Goal: Task Accomplishment & Management: Complete application form

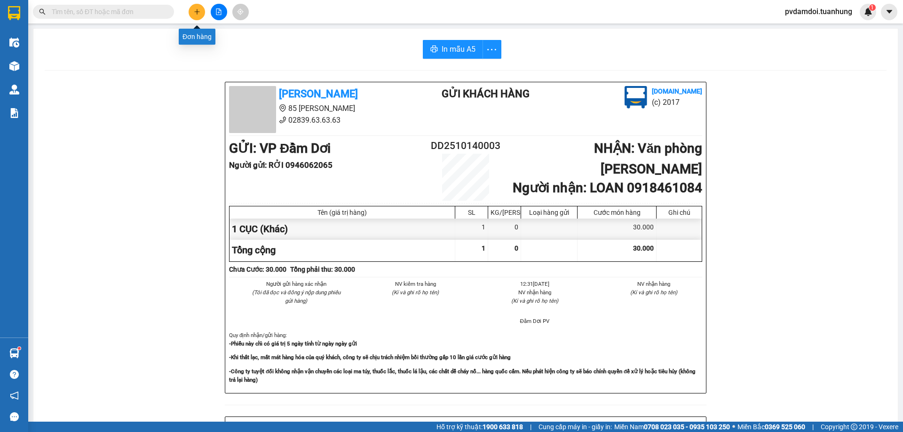
click at [197, 15] on button at bounding box center [197, 12] width 16 height 16
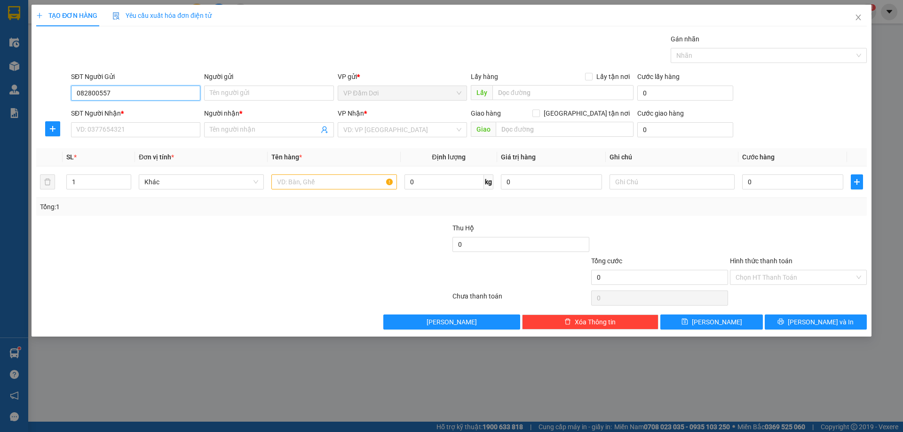
type input "0828005575"
click at [110, 113] on div "0828005575 - TÂM" at bounding box center [136, 112] width 118 height 10
type input "TÂM"
type input "0828005575"
click at [110, 136] on input "SĐT Người Nhận *" at bounding box center [135, 129] width 129 height 15
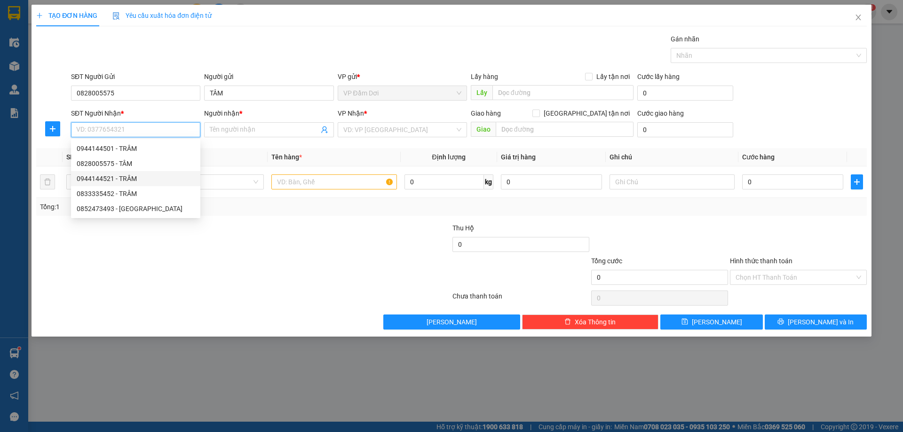
click at [128, 180] on div "0944144521 - TRÂM" at bounding box center [136, 179] width 118 height 10
type input "0944144521"
type input "TRÂM"
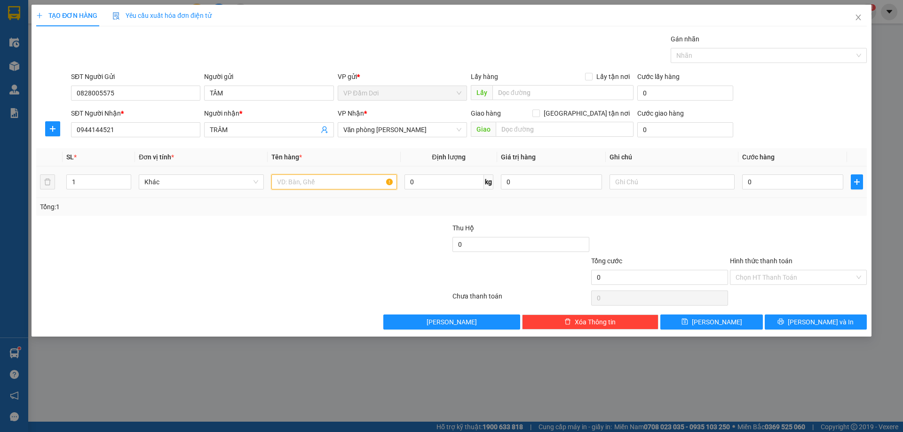
click at [289, 178] on input "text" at bounding box center [333, 181] width 125 height 15
type input "1"
click at [387, 237] on div at bounding box center [382, 239] width 139 height 33
click at [318, 184] on input "text" at bounding box center [333, 181] width 125 height 15
type input "Q"
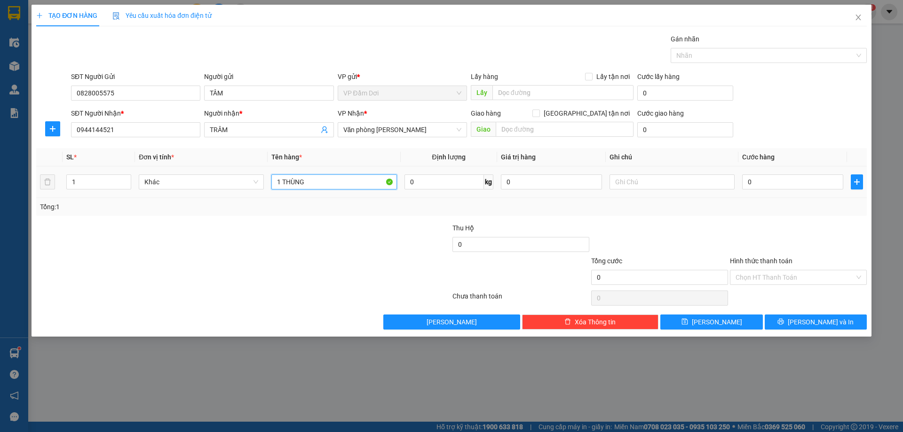
type input "1 THÙNG"
click at [773, 194] on td "0" at bounding box center [792, 182] width 109 height 32
drag, startPoint x: 777, startPoint y: 188, endPoint x: 776, endPoint y: 181, distance: 7.1
click at [776, 181] on td "0" at bounding box center [792, 182] width 109 height 32
click at [776, 181] on input "0" at bounding box center [792, 181] width 101 height 15
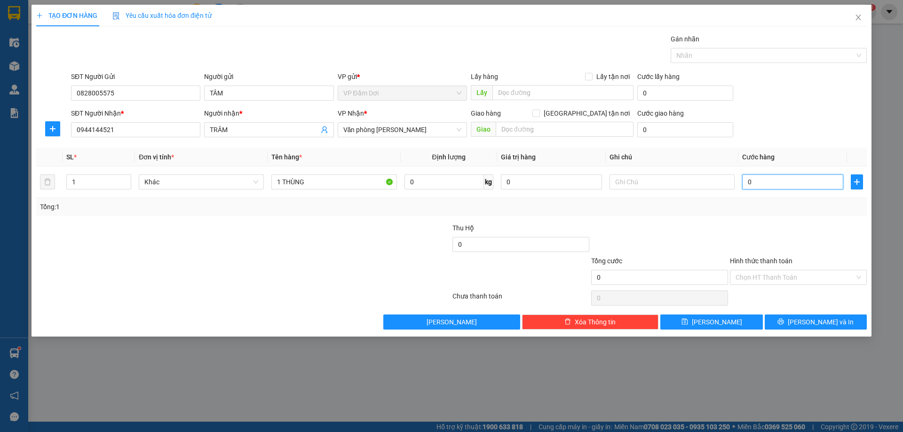
type input "004"
type input "4"
type input "0.040"
type input "40"
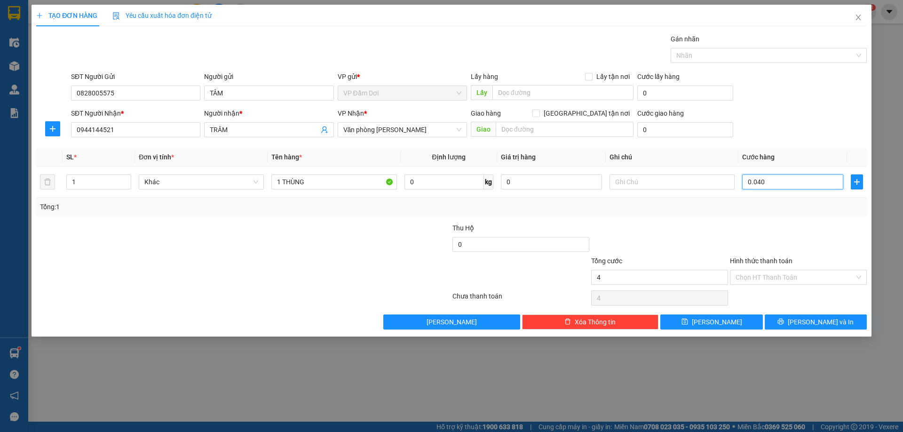
type input "40"
click at [765, 215] on div "Tổng: 1" at bounding box center [451, 207] width 830 height 18
type input "40.000"
click at [761, 276] on input "Hình thức thanh toán" at bounding box center [794, 277] width 119 height 14
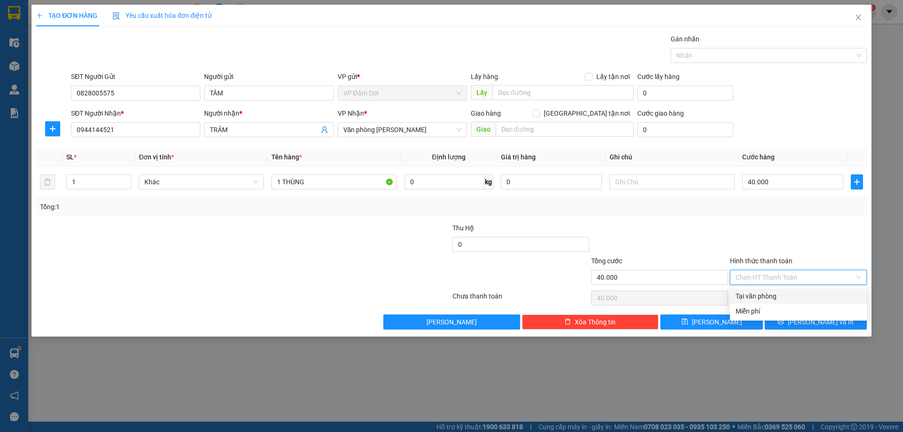
click at [757, 295] on div "Tại văn phòng" at bounding box center [798, 296] width 126 height 10
type input "0"
click at [780, 326] on button "[PERSON_NAME] và In" at bounding box center [816, 322] width 102 height 15
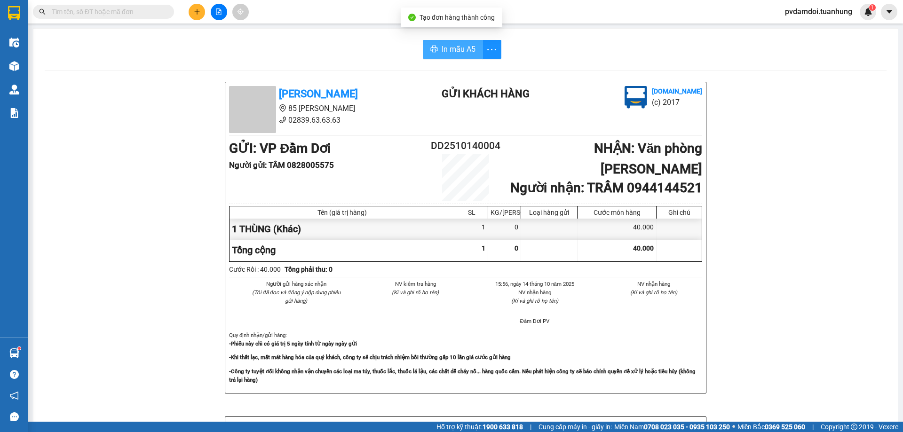
click at [449, 44] on span "In mẫu A5" at bounding box center [459, 49] width 34 height 12
